Goal: Task Accomplishment & Management: Manage account settings

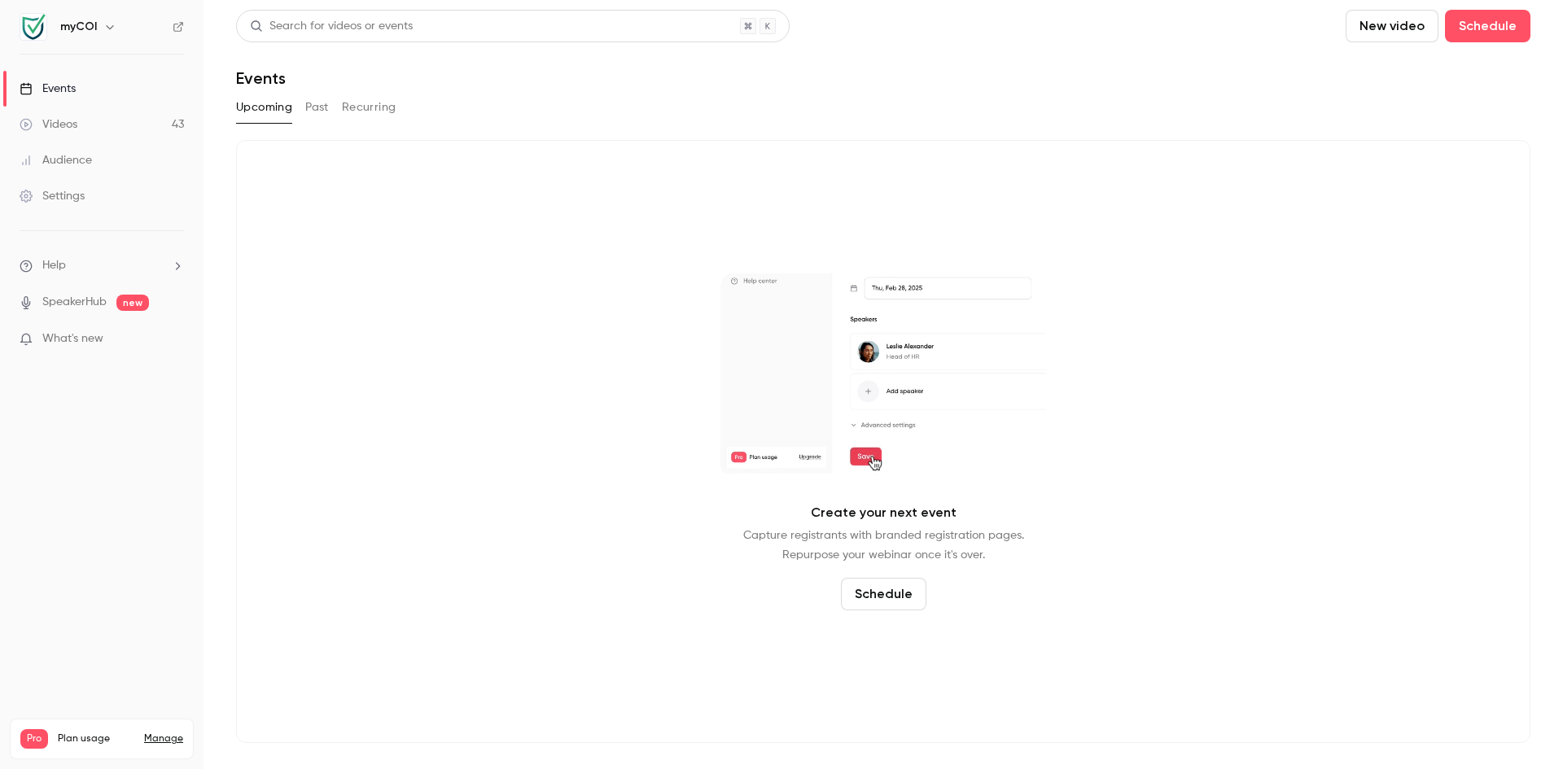
click at [67, 164] on div "Audience" at bounding box center [56, 160] width 72 height 16
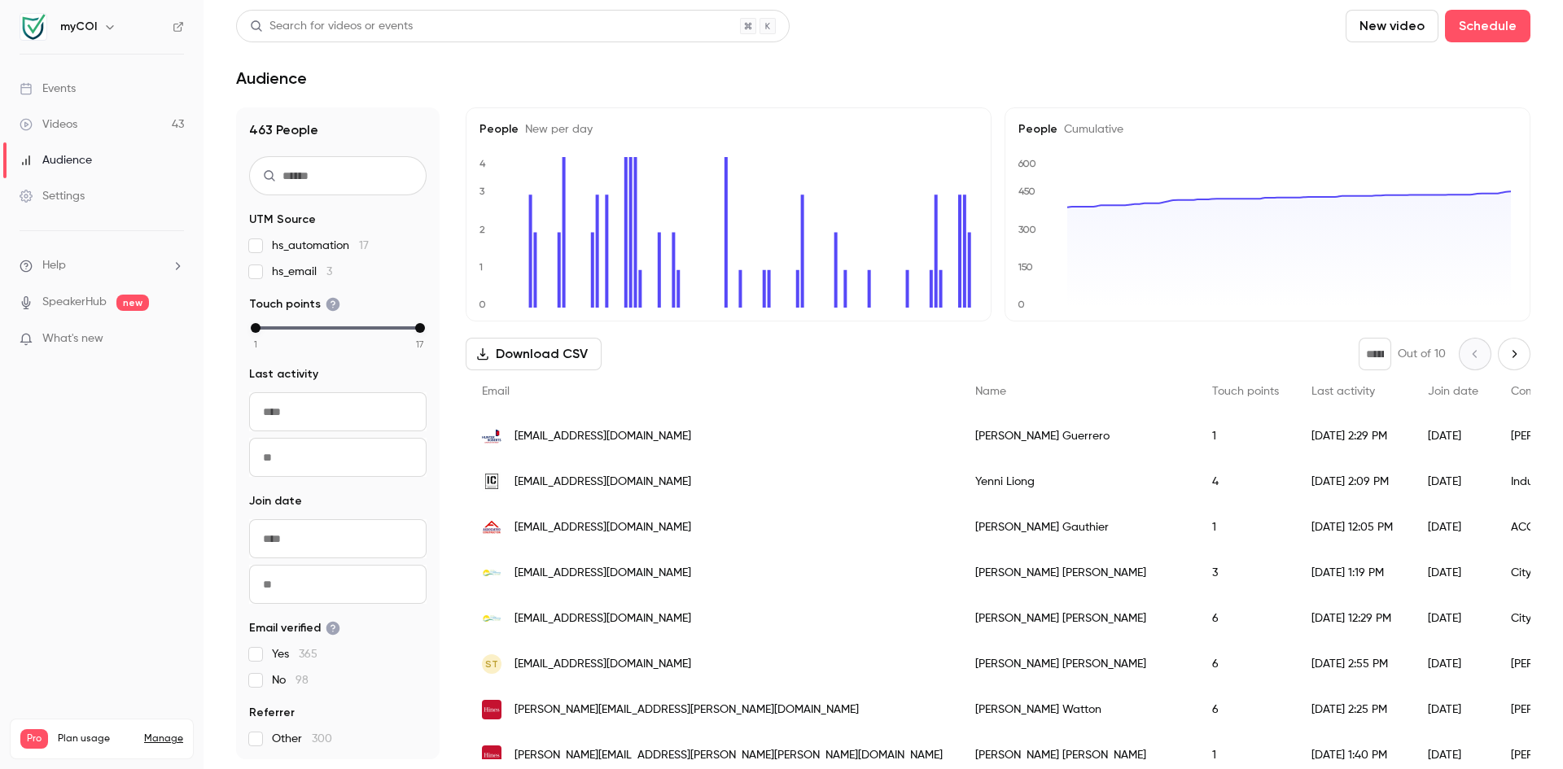
click at [70, 199] on div "Settings" at bounding box center [52, 196] width 65 height 16
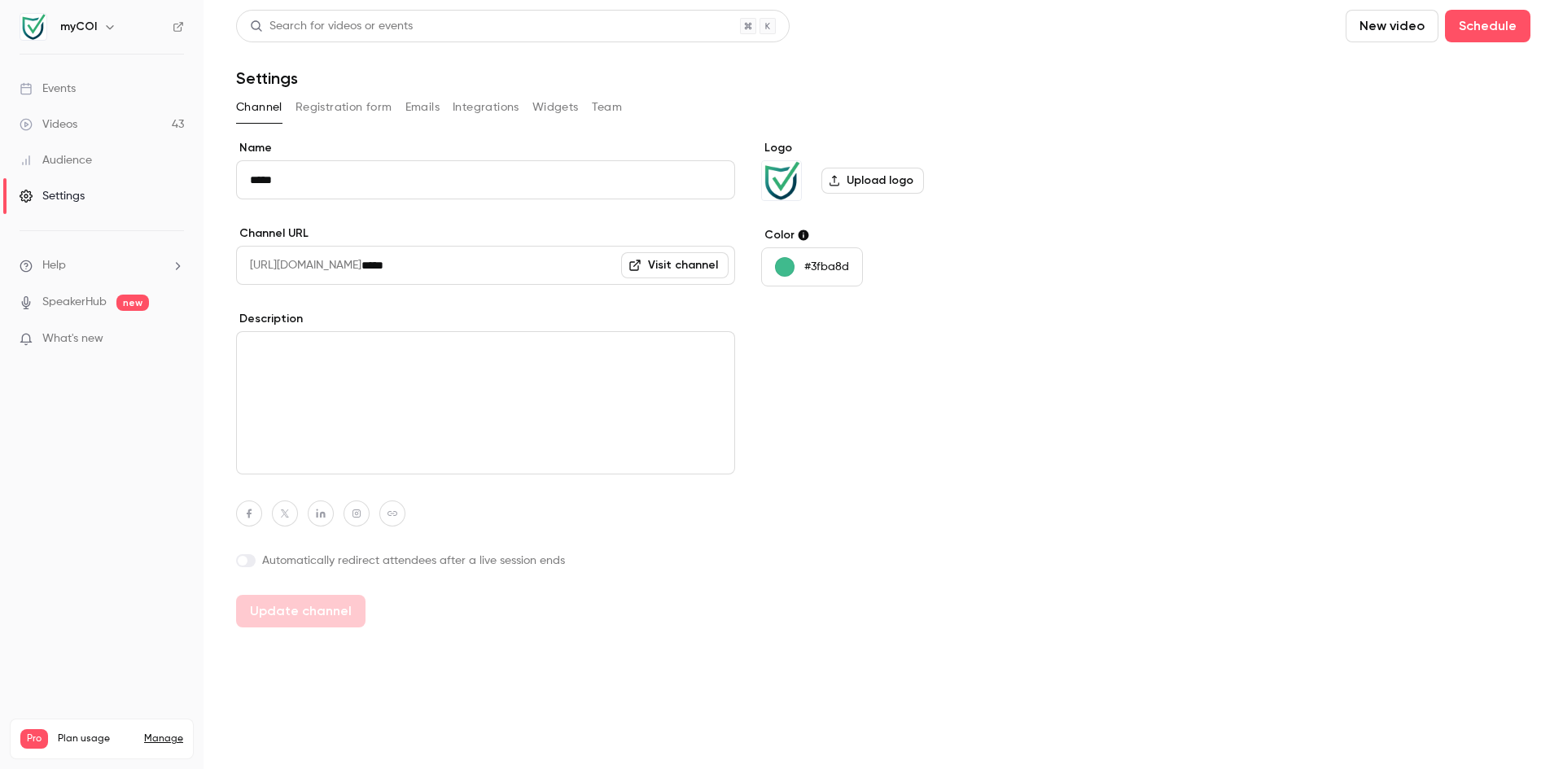
click at [612, 109] on button "Team" at bounding box center [607, 107] width 31 height 26
